Goal: Find specific page/section: Find specific page/section

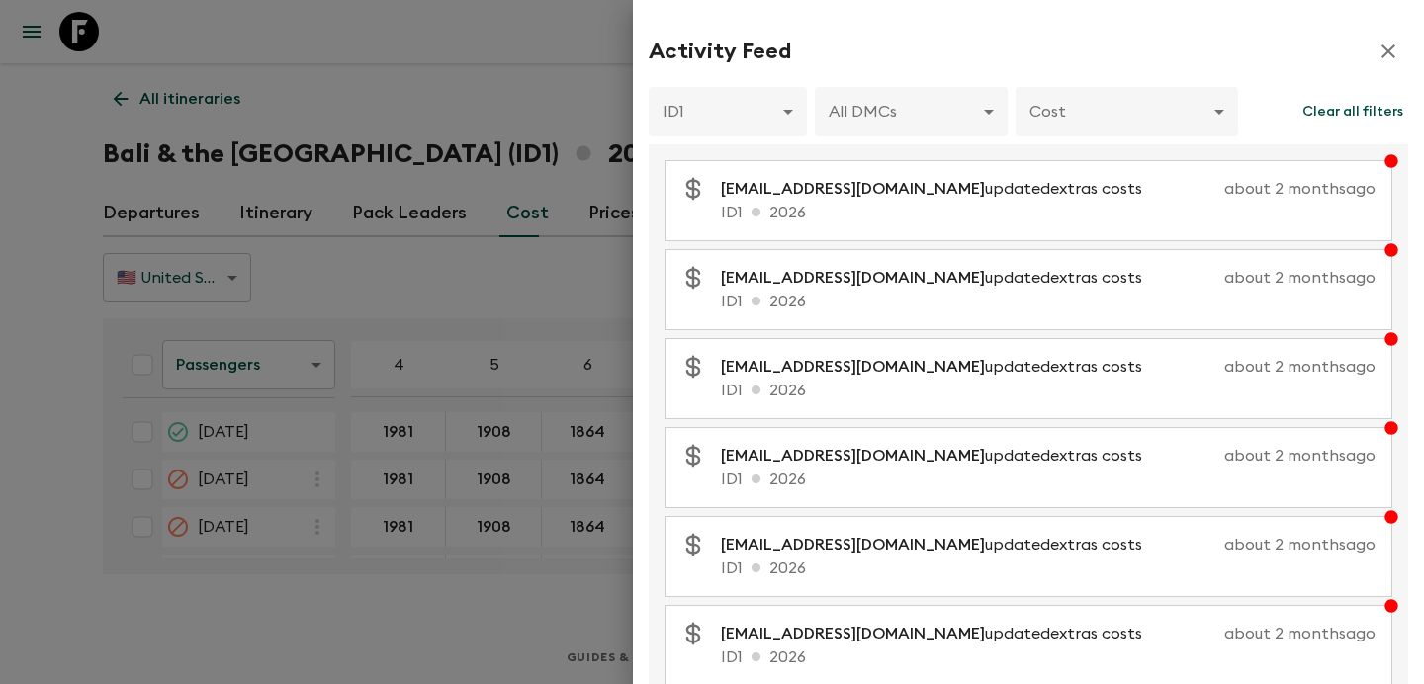
click at [610, 311] on div at bounding box center [712, 342] width 1424 height 684
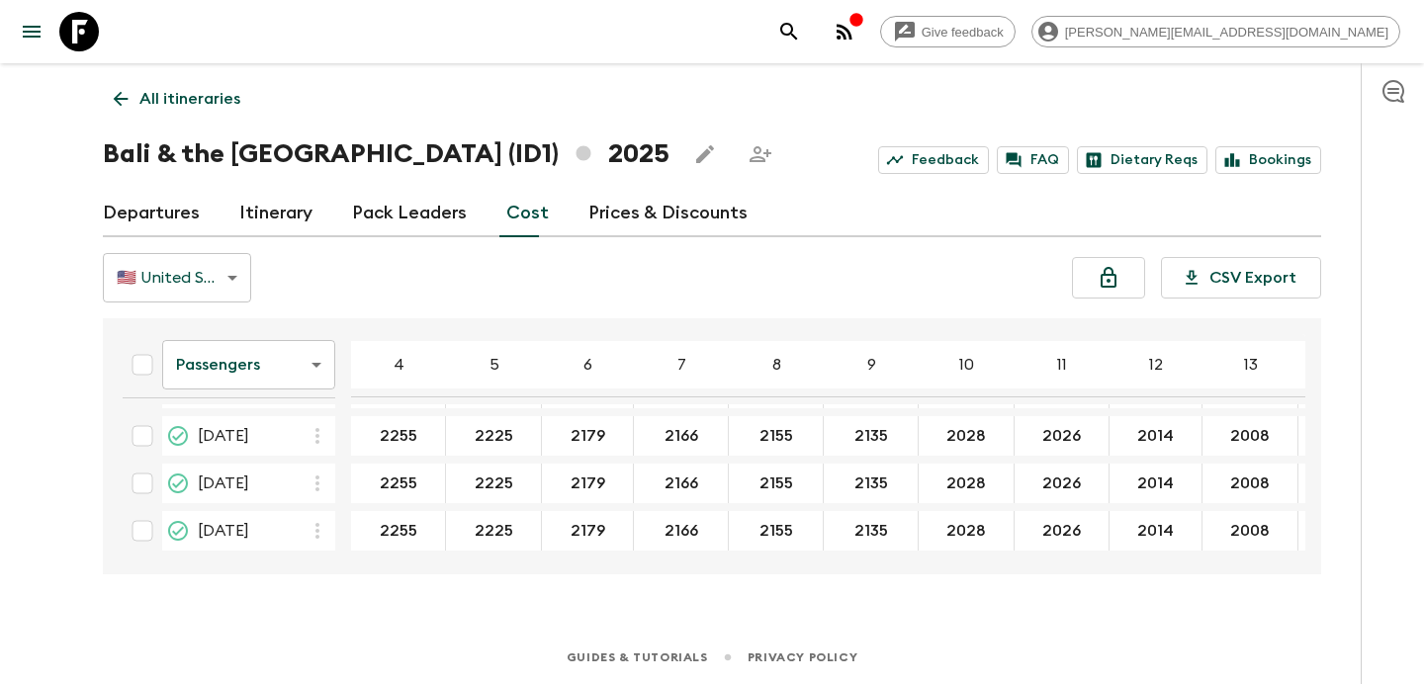
click at [853, 27] on icon "button" at bounding box center [845, 32] width 16 height 16
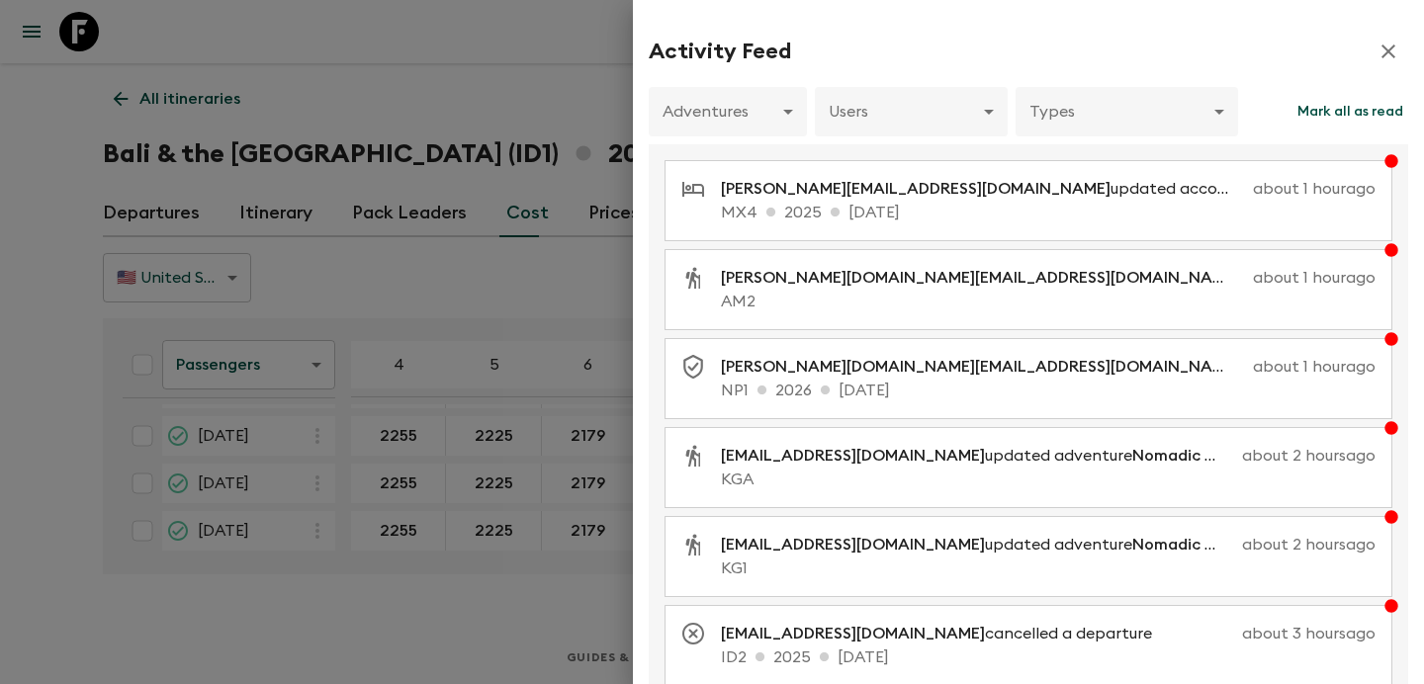
click at [375, 298] on div at bounding box center [712, 342] width 1424 height 684
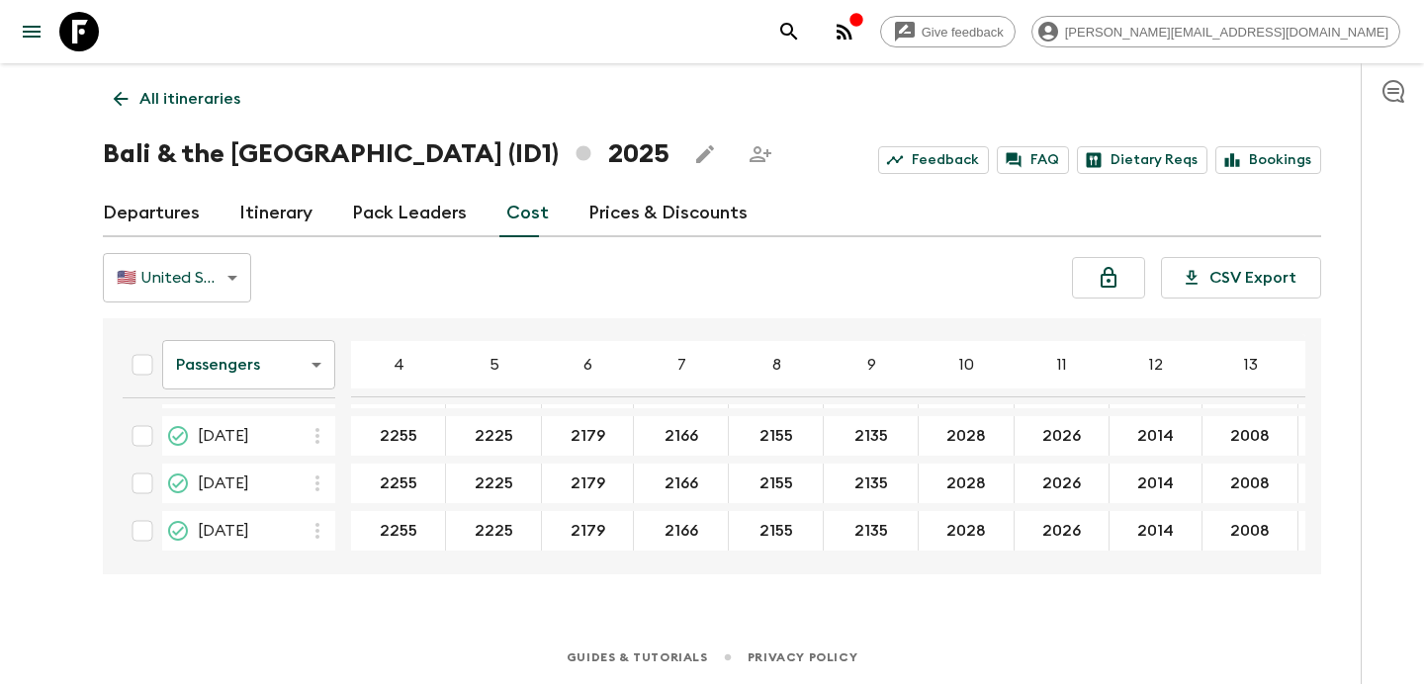
click at [185, 104] on p "All itineraries" at bounding box center [189, 99] width 101 height 24
